Goal: Check status: Check status

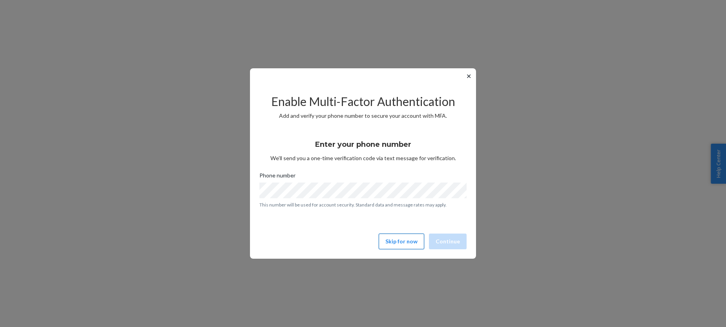
click at [416, 246] on button "Skip for now" at bounding box center [402, 242] width 46 height 16
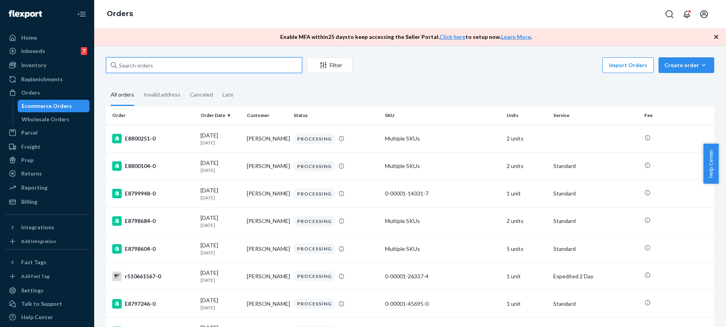
click at [154, 65] on input "text" at bounding box center [204, 65] width 196 height 16
paste input "E7950735"
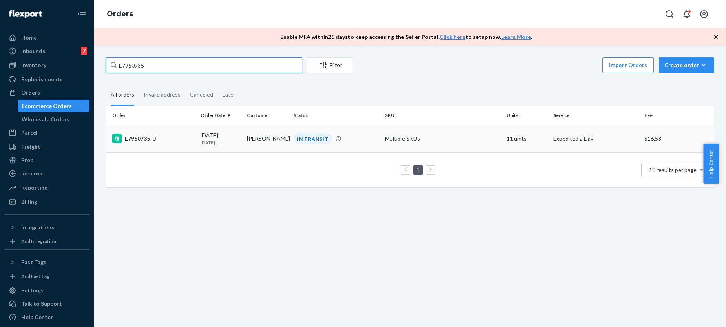
type input "E7950735"
click at [301, 138] on div "IN TRANSIT" at bounding box center [313, 138] width 38 height 11
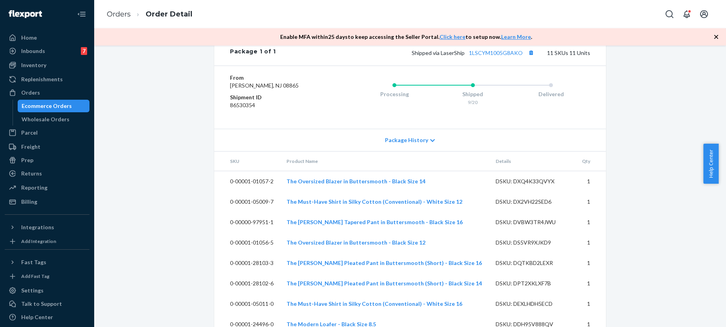
scroll to position [619, 0]
